Goal: Task Accomplishment & Management: Manage account settings

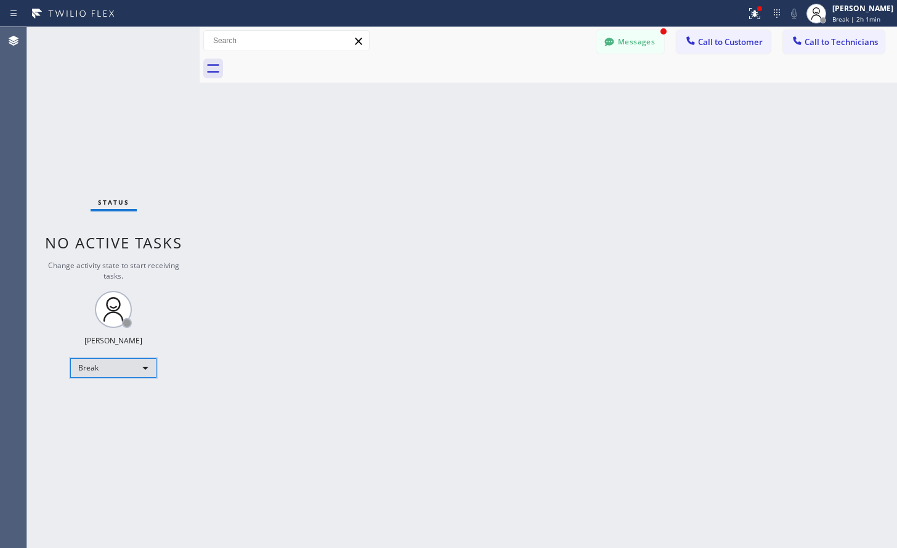
click at [139, 370] on div "Break" at bounding box center [113, 368] width 86 height 20
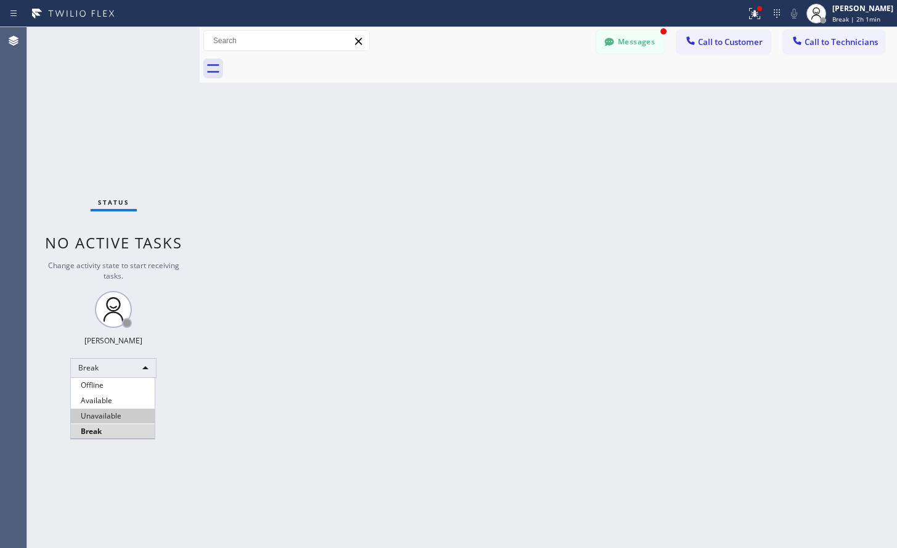
click at [118, 412] on li "Unavailable" at bounding box center [113, 415] width 84 height 15
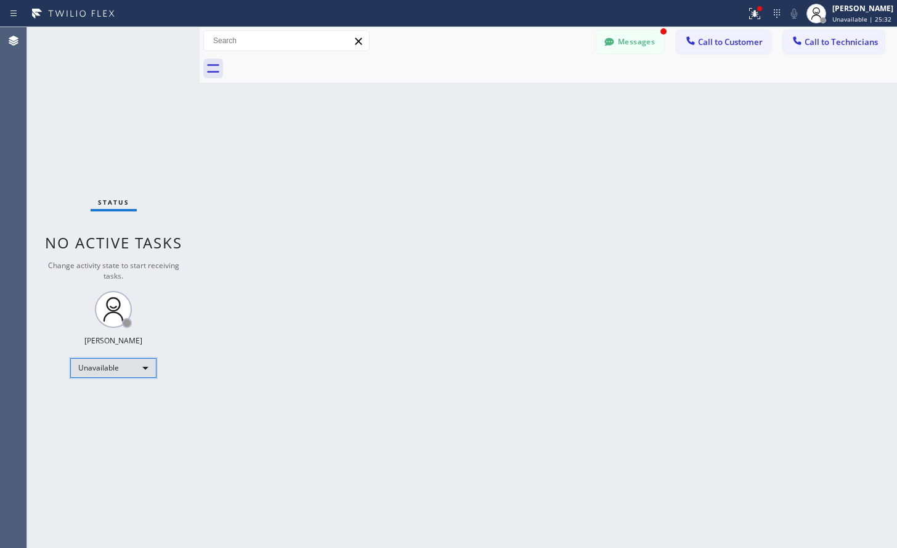
click at [72, 375] on div "Unavailable" at bounding box center [113, 368] width 86 height 20
click at [84, 394] on li "Available" at bounding box center [113, 400] width 84 height 15
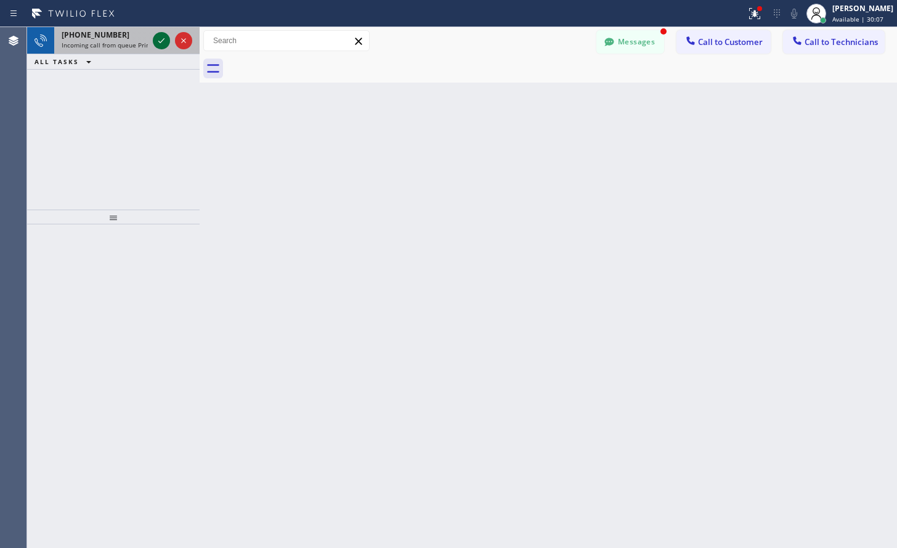
click at [162, 40] on icon at bounding box center [161, 40] width 15 height 15
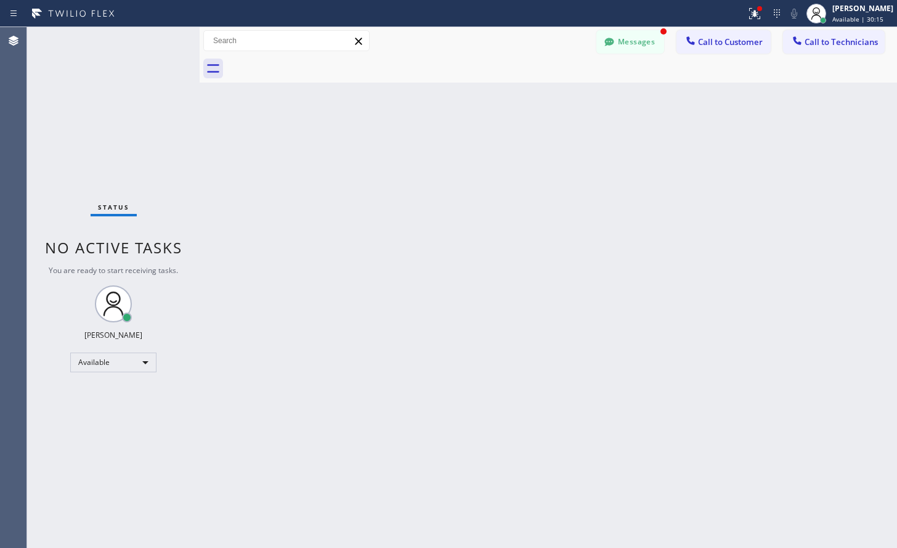
click at [464, 198] on div "Back to Dashboard Change Sender ID Customers Technicians VB [PERSON_NAME] [DATE…" at bounding box center [548, 287] width 697 height 521
click at [607, 46] on icon at bounding box center [609, 42] width 12 height 12
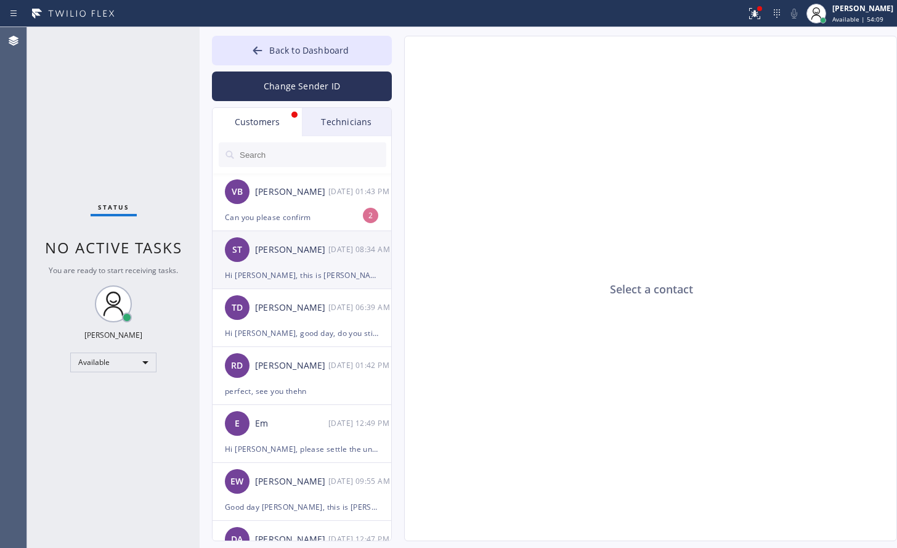
click at [272, 275] on div "Hi [PERSON_NAME], this is [PERSON_NAME] from [PERSON_NAME] Electric Inc, I alre…" at bounding box center [302, 275] width 154 height 14
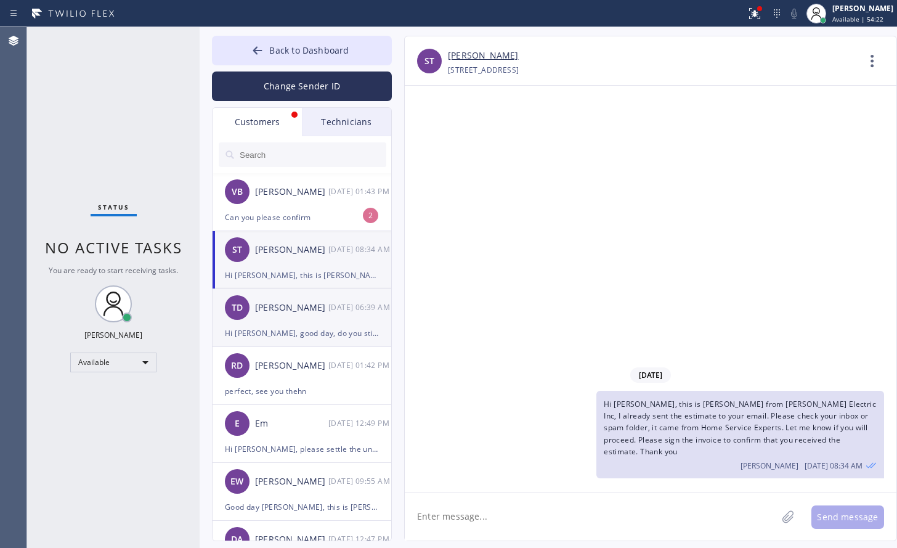
click at [278, 336] on div "Hi [PERSON_NAME], good day, do you still need our service?" at bounding box center [302, 333] width 154 height 14
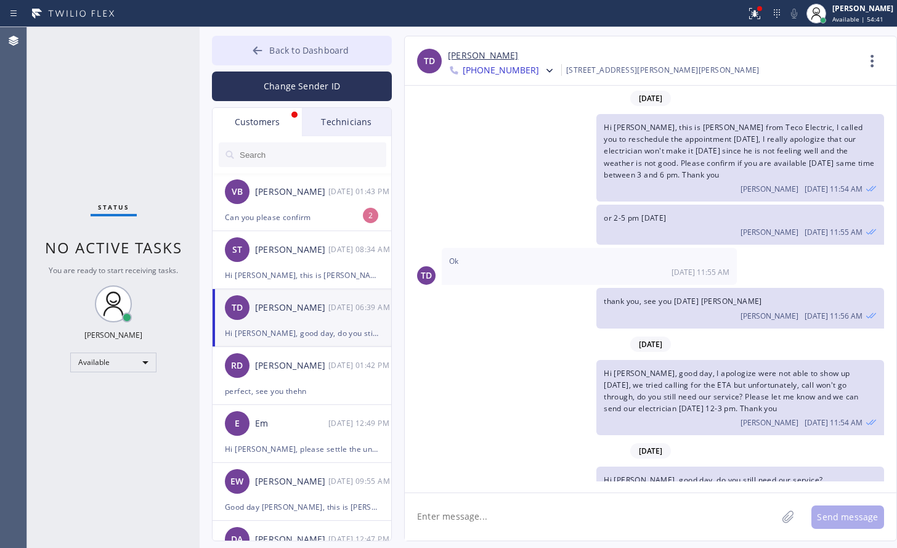
click at [252, 51] on icon at bounding box center [257, 50] width 12 height 12
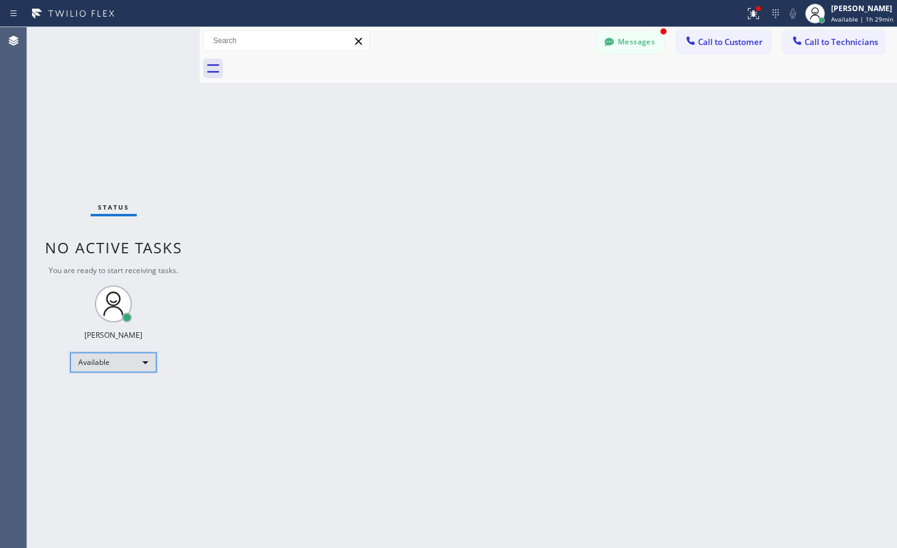
click at [118, 363] on div "Available" at bounding box center [113, 362] width 86 height 20
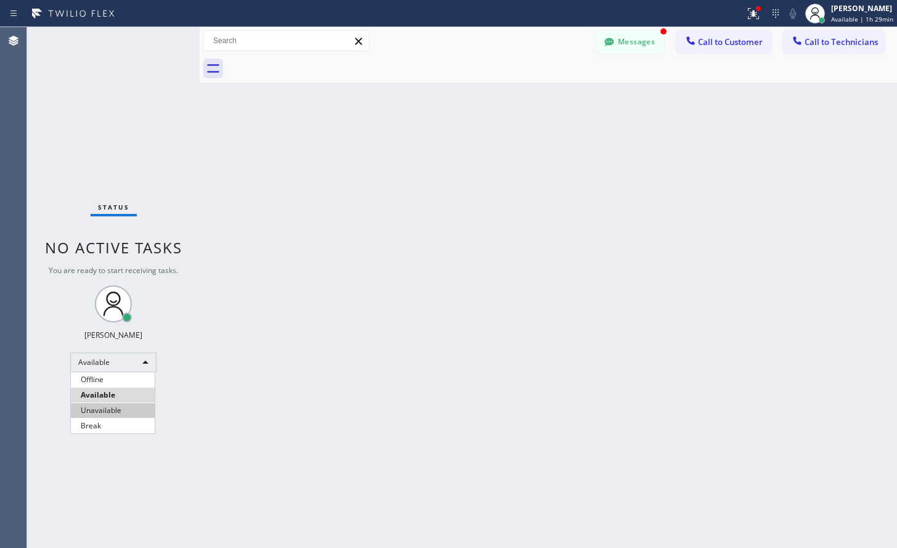
click at [94, 415] on li "Unavailable" at bounding box center [113, 410] width 84 height 15
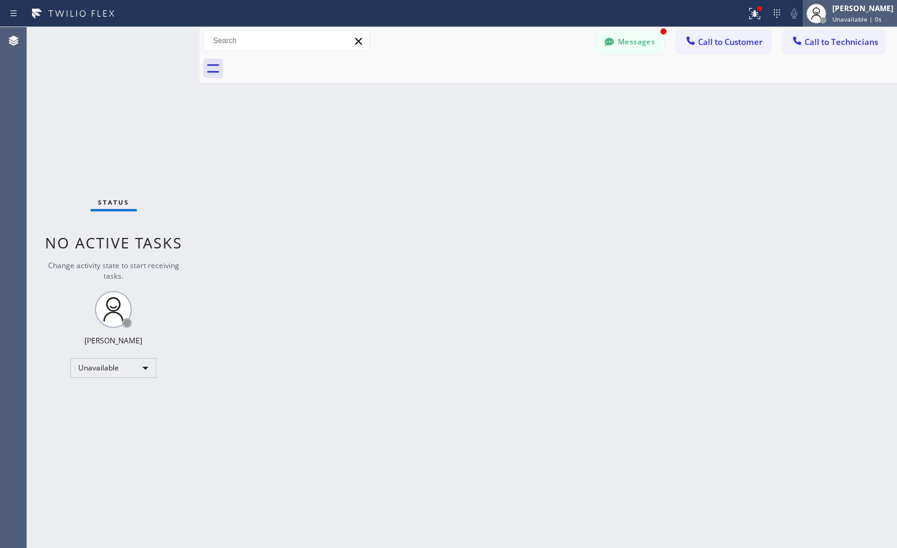
click at [830, 13] on div at bounding box center [816, 13] width 27 height 27
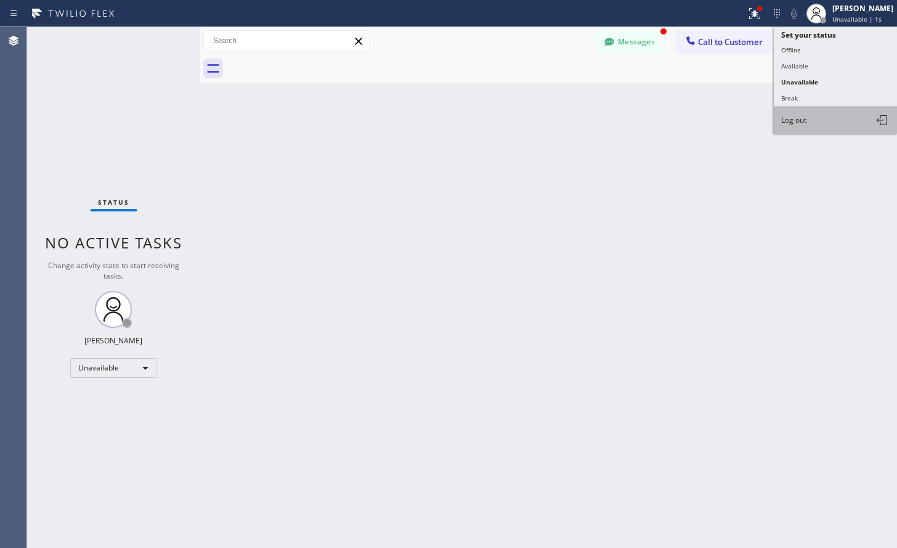
click at [812, 121] on button "Log out" at bounding box center [835, 120] width 123 height 27
